Goal: Transaction & Acquisition: Purchase product/service

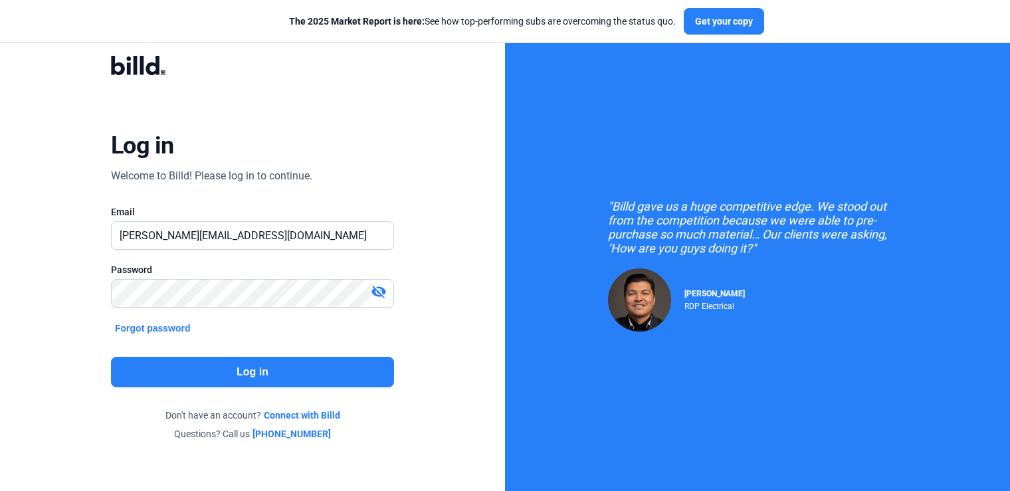
click at [261, 380] on button "Log in" at bounding box center [252, 372] width 283 height 31
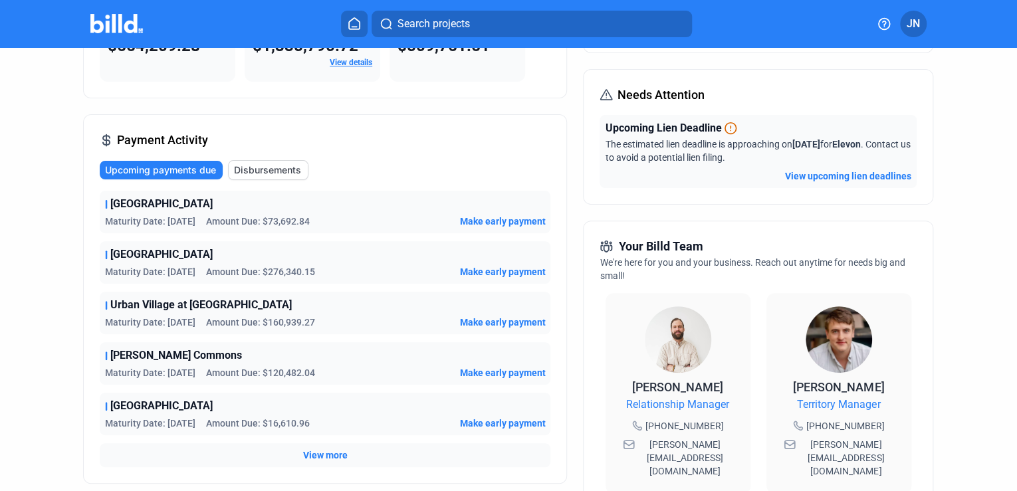
scroll to position [159, 0]
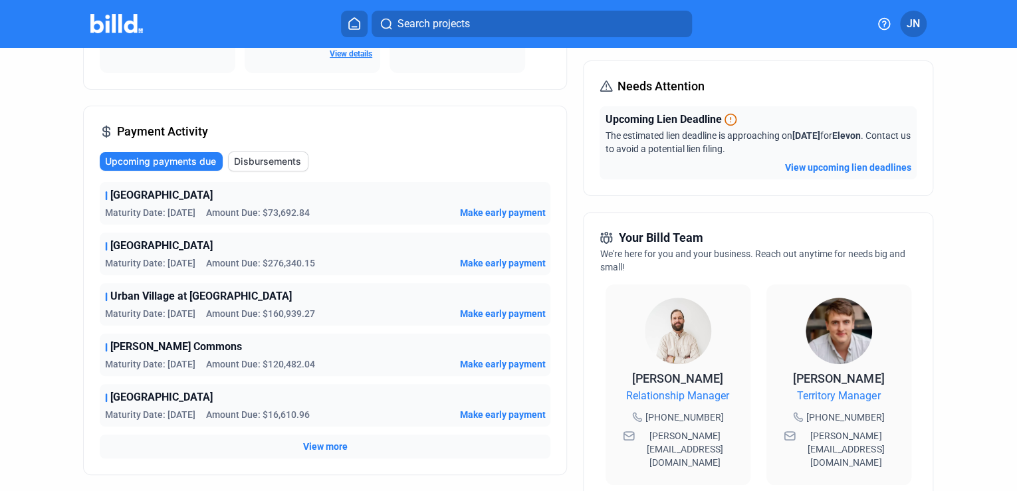
click at [478, 209] on span "Make early payment" at bounding box center [502, 212] width 86 height 13
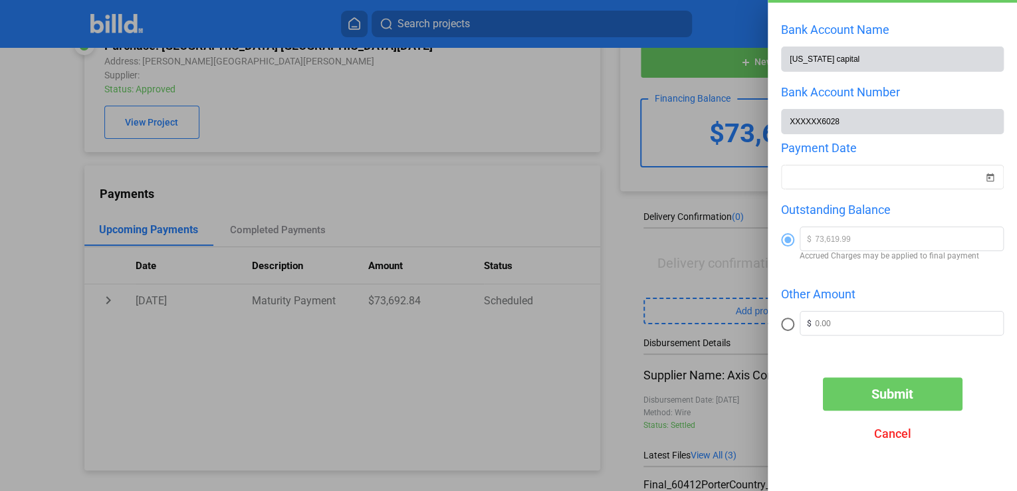
scroll to position [58, 0]
click at [978, 175] on span "Open calendar" at bounding box center [989, 169] width 32 height 32
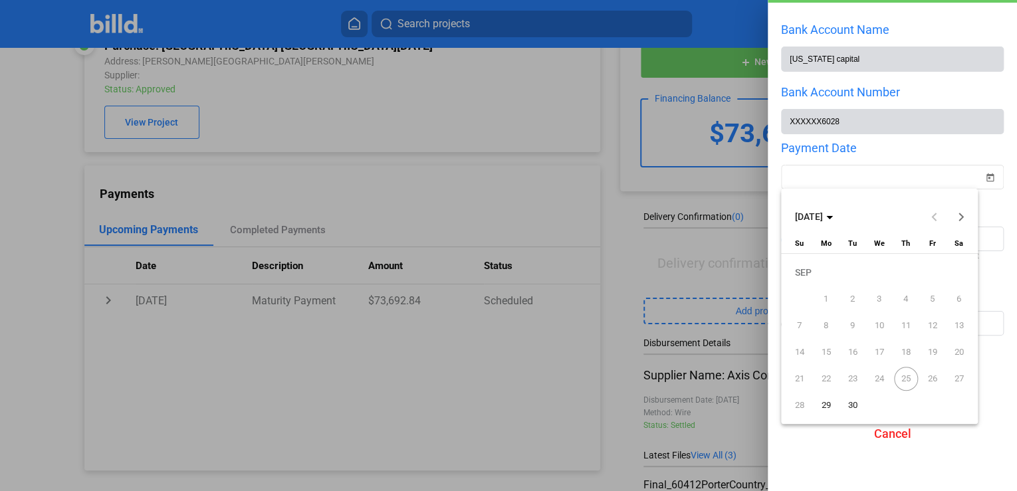
click at [912, 381] on span "25" at bounding box center [906, 379] width 24 height 24
click at [781, 155] on div at bounding box center [508, 245] width 1017 height 491
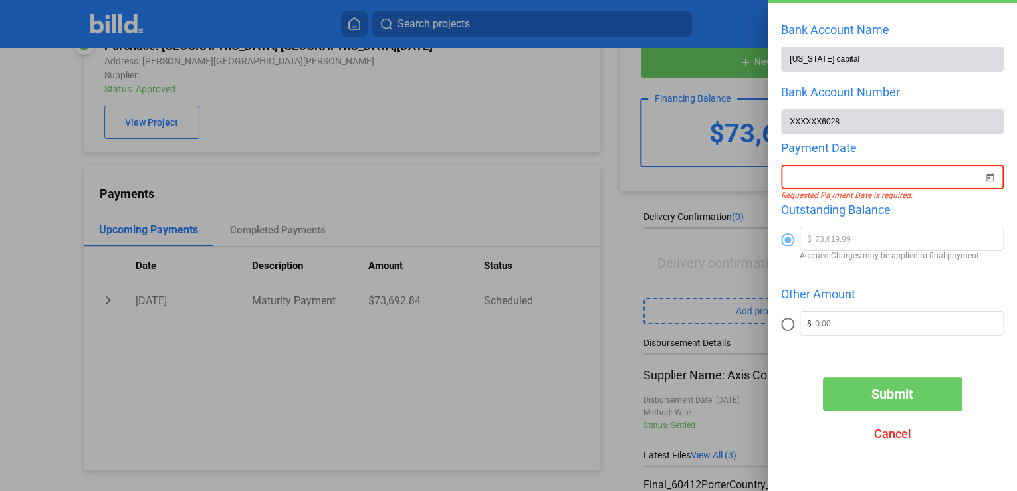
click at [918, 284] on mat-radio-group "Outstanding Balance $ 73,619.99 Accrued Charges may be applied to final payment…" at bounding box center [892, 277] width 223 height 148
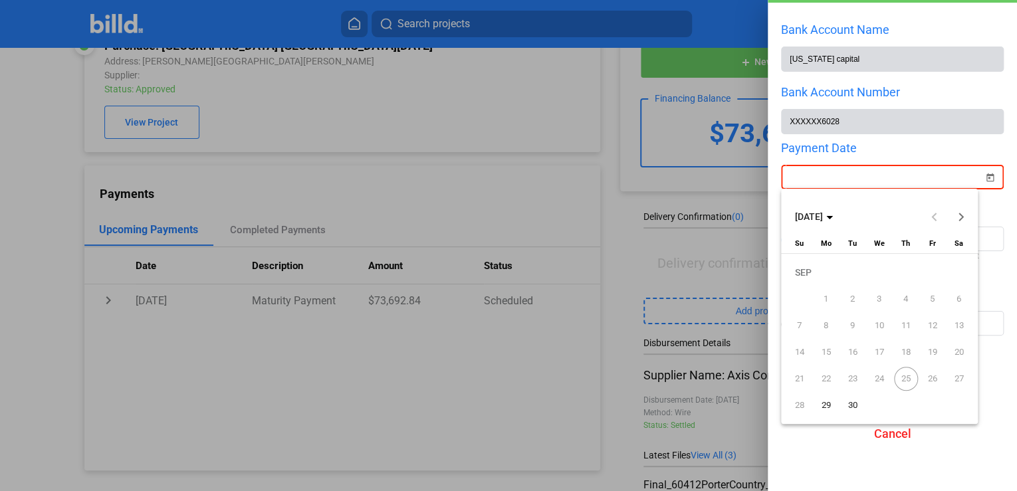
click at [852, 180] on div "New Payment Bank Account Name [US_STATE] capital Bank Account Number XXXXXX6028…" at bounding box center [508, 245] width 1017 height 491
click at [929, 378] on span "26" at bounding box center [932, 379] width 24 height 24
drag, startPoint x: 946, startPoint y: 452, endPoint x: 923, endPoint y: 449, distance: 23.4
click at [943, 449] on div at bounding box center [508, 245] width 1017 height 491
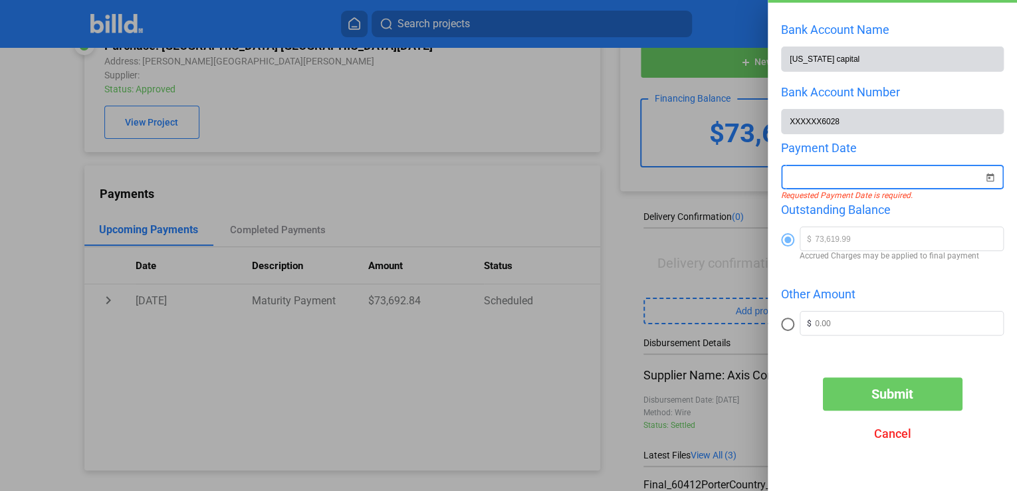
click at [898, 433] on span "Cancel" at bounding box center [892, 434] width 37 height 14
